Goal: Complete application form: Complete application form

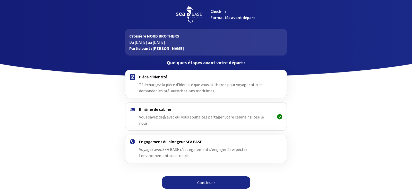
click at [132, 76] on img at bounding box center [132, 77] width 5 height 6
click at [227, 177] on link "Continuer" at bounding box center [206, 182] width 88 height 12
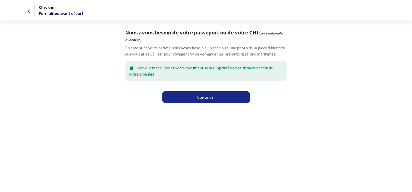
click at [210, 96] on link "Continuer" at bounding box center [206, 97] width 88 height 12
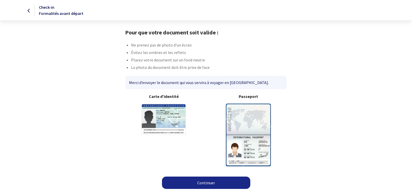
click at [250, 117] on img at bounding box center [248, 135] width 45 height 62
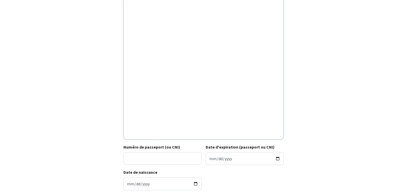
scroll to position [116, 0]
click at [135, 160] on input "Numéro de passeport (ou CNI)" at bounding box center [162, 159] width 78 height 12
type input "22AD73727"
click at [213, 160] on input "Date d'expiration (passeport ou CNI)" at bounding box center [245, 159] width 78 height 13
type input "2032-01-30"
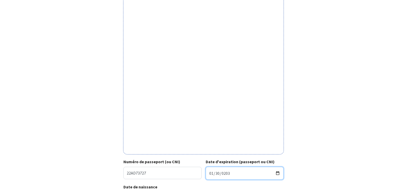
scroll to position [154, 0]
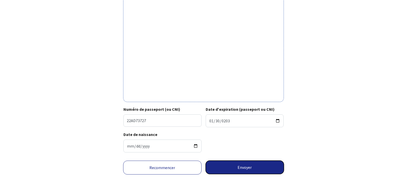
click at [246, 166] on button "Envoyer" at bounding box center [245, 167] width 78 height 13
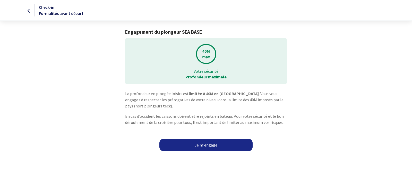
click at [207, 144] on link "Je m'engage" at bounding box center [205, 145] width 93 height 12
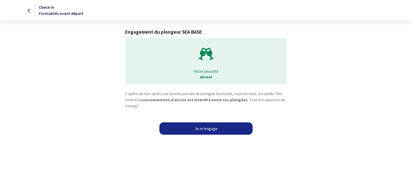
click at [208, 130] on link "Je m'engage" at bounding box center [205, 128] width 93 height 12
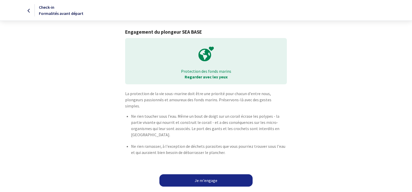
click at [207, 174] on link "Je m'engage" at bounding box center [205, 180] width 93 height 12
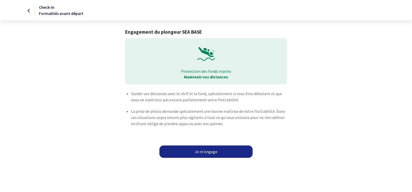
click at [210, 152] on link "Je m'engage" at bounding box center [205, 152] width 93 height 12
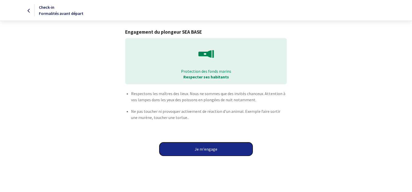
click at [210, 152] on button "Je m'engage" at bounding box center [205, 148] width 93 height 13
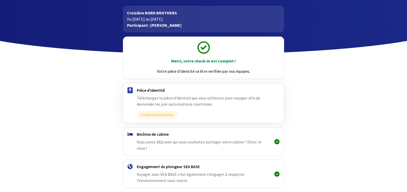
scroll to position [42, 0]
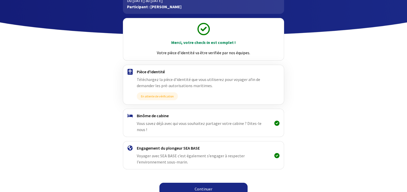
click at [212, 183] on link "Continuer" at bounding box center [203, 189] width 88 height 12
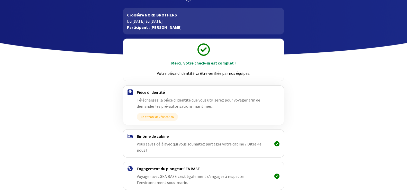
scroll to position [42, 0]
